Goal: Navigation & Orientation: Find specific page/section

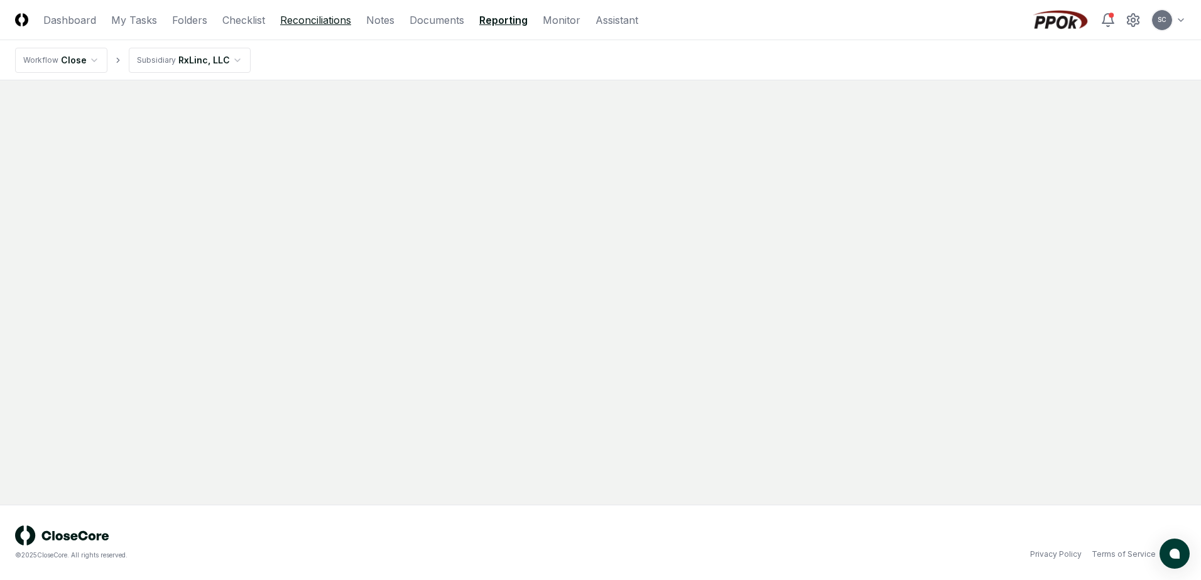
click at [317, 26] on link "Reconciliations" at bounding box center [315, 20] width 71 height 15
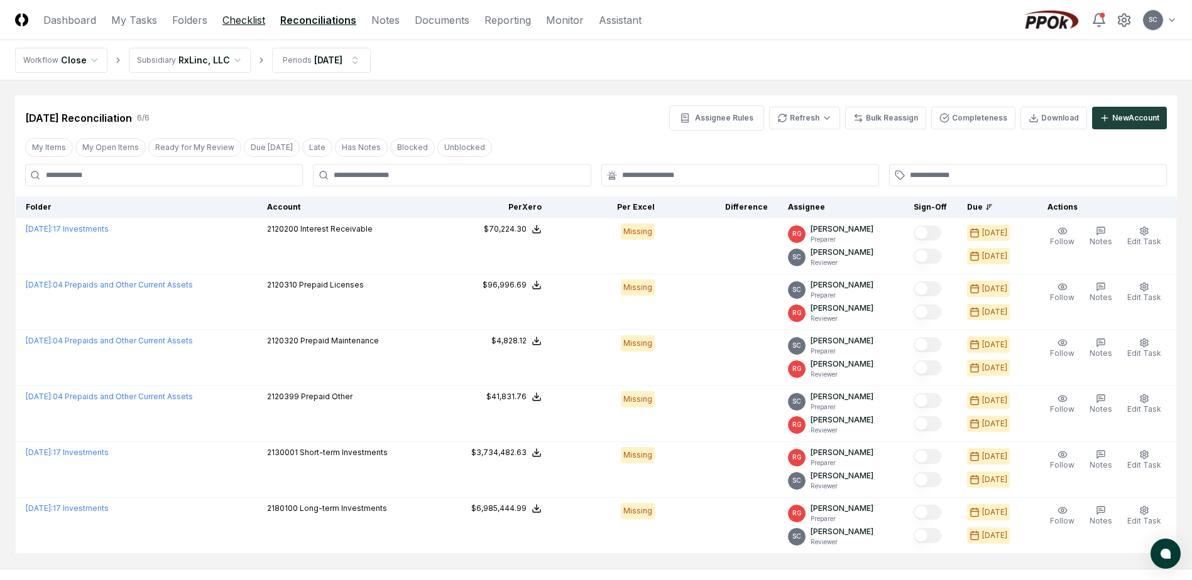
click at [243, 21] on link "Checklist" at bounding box center [243, 20] width 43 height 15
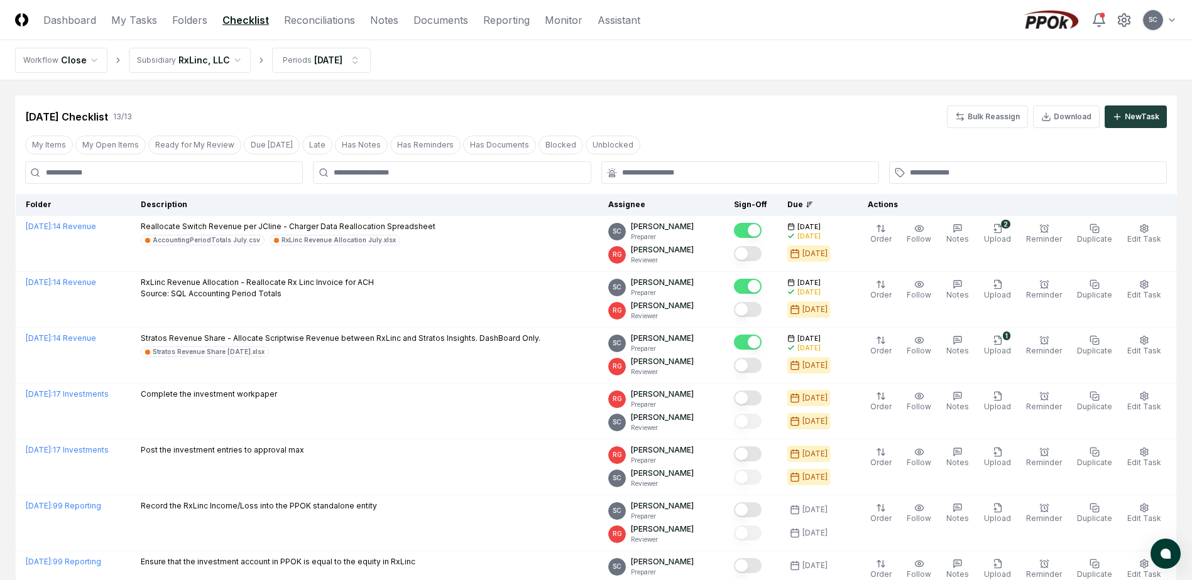
click at [231, 18] on link "Checklist" at bounding box center [245, 20] width 46 height 15
